Goal: Information Seeking & Learning: Understand process/instructions

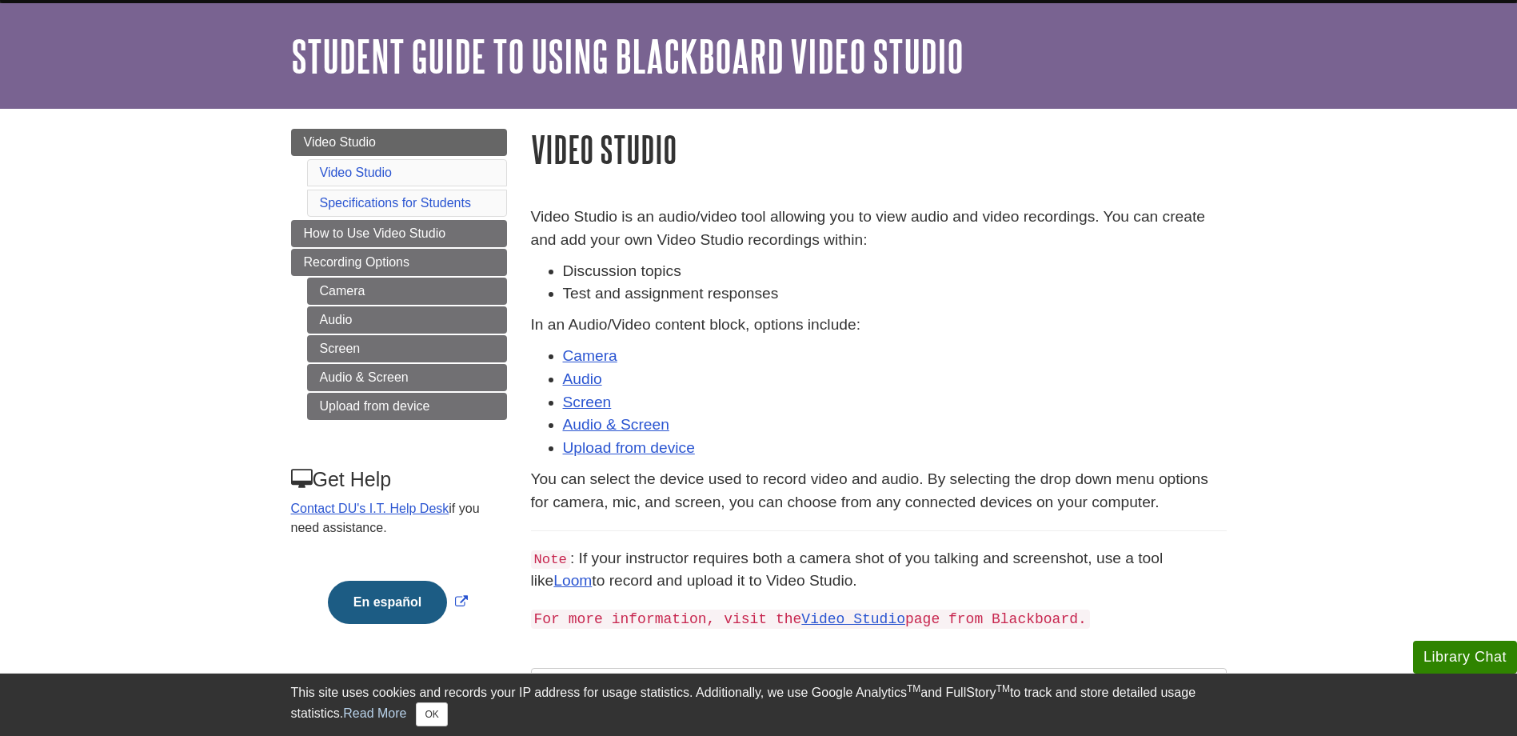
scroll to position [44, 0]
click at [594, 447] on link "Upload from device" at bounding box center [629, 448] width 132 height 17
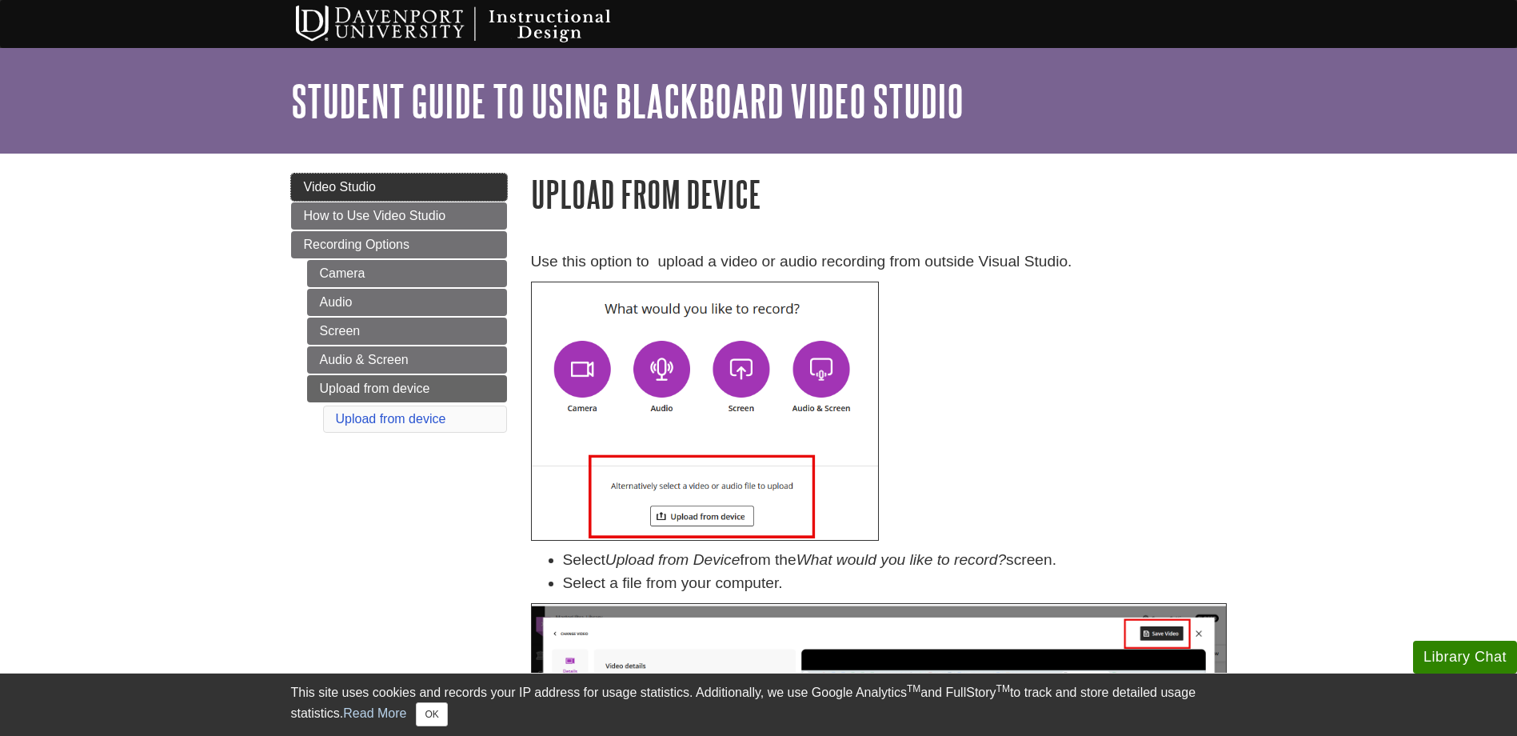
click at [376, 190] on link "Video Studio" at bounding box center [399, 186] width 216 height 27
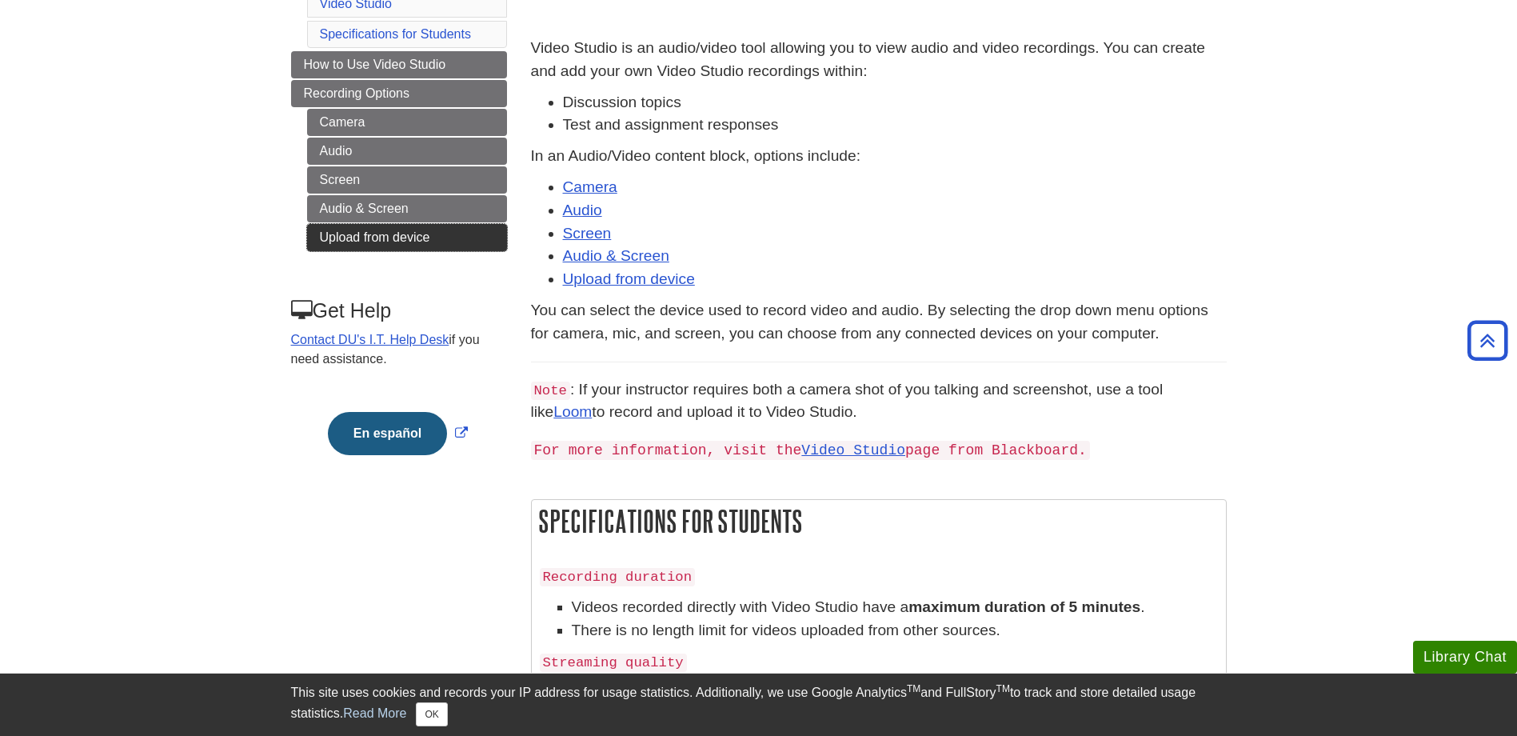
scroll to position [214, 0]
click at [818, 450] on link "Video Studio" at bounding box center [853, 449] width 104 height 16
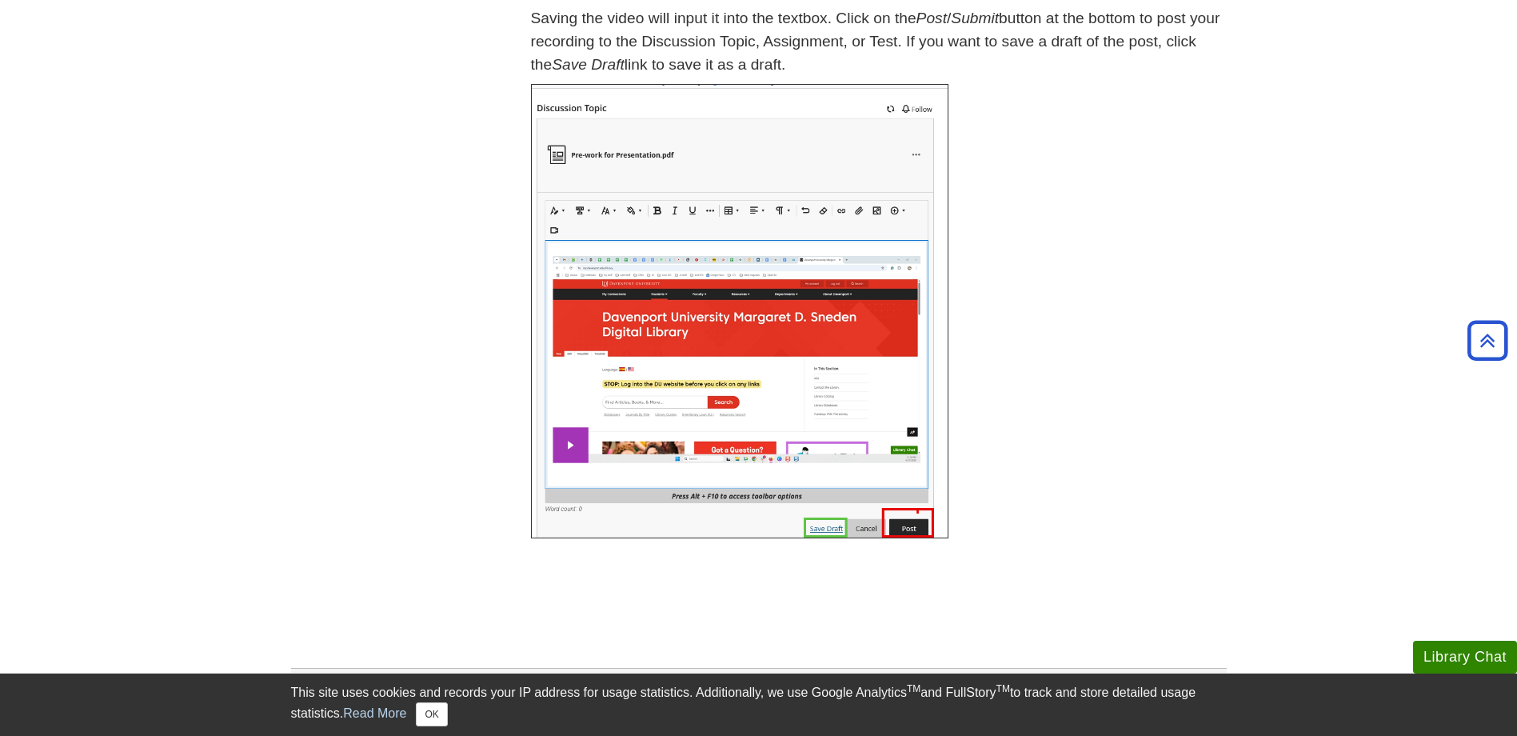
scroll to position [1830, 0]
